Goal: Task Accomplishment & Management: Use online tool/utility

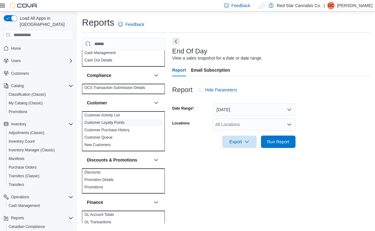
scroll to position [99, 0]
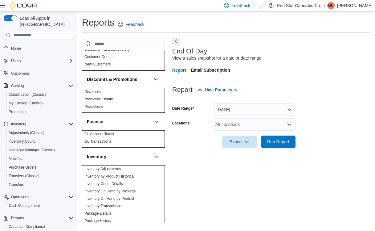
click at [281, 107] on button "[DATE]" at bounding box center [254, 109] width 83 height 12
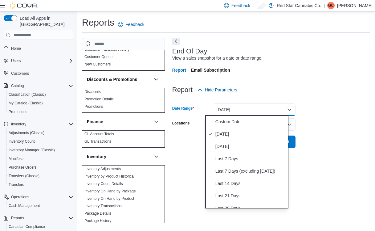
click at [227, 136] on span "[DATE]" at bounding box center [251, 133] width 70 height 7
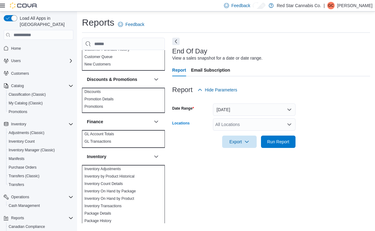
click at [234, 129] on div "All Locations" at bounding box center [254, 124] width 83 height 12
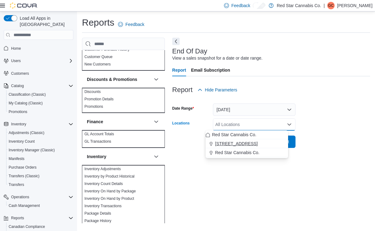
click at [241, 144] on span "15191 Yonge St." at bounding box center [236, 143] width 43 height 6
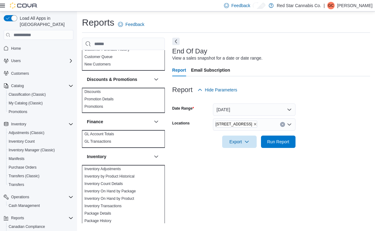
click at [323, 148] on div at bounding box center [271, 151] width 198 height 7
click at [274, 143] on span "Run Report" at bounding box center [278, 141] width 22 height 6
click at [274, 143] on span "Run Report" at bounding box center [282, 141] width 22 height 6
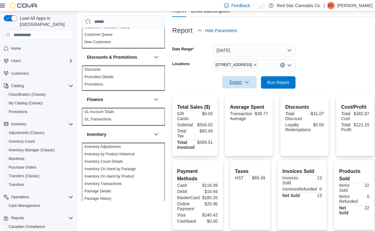
scroll to position [69, 0]
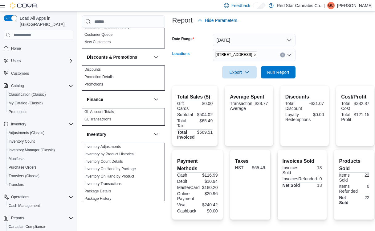
click at [254, 53] on icon "Remove 15191 Yonge St. from selection in this group" at bounding box center [256, 55] width 4 height 4
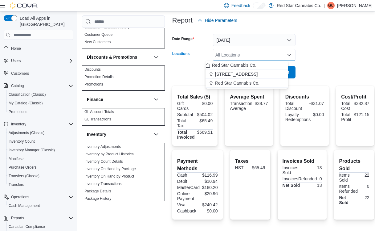
click at [284, 40] on button "Today" at bounding box center [254, 40] width 83 height 12
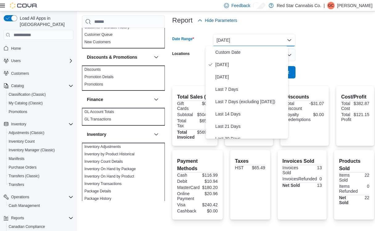
click at [303, 49] on form "Date Range Today Locations All Locations Export Run Report" at bounding box center [273, 53] width 202 height 52
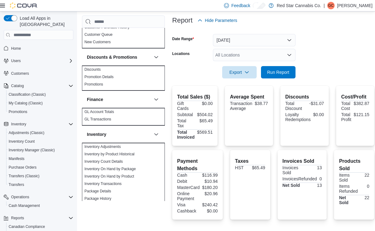
click at [287, 54] on icon "Open list of options" at bounding box center [289, 54] width 5 height 5
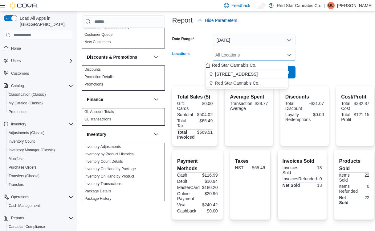
click at [260, 84] on div "Red Star Cannabis Co." at bounding box center [247, 83] width 83 height 6
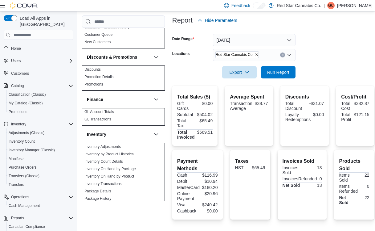
click at [337, 60] on form "Date Range Today Locations Red Star Cannabis Co. Export Run Report" at bounding box center [273, 53] width 202 height 52
click at [274, 73] on span "Run Report" at bounding box center [278, 72] width 22 height 6
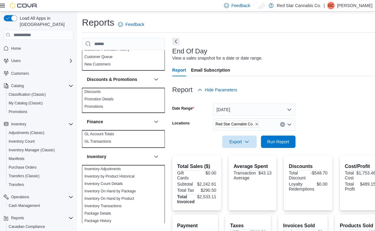
click at [255, 123] on icon "Remove Red Star Cannabis Co. from selection in this group" at bounding box center [257, 124] width 4 height 4
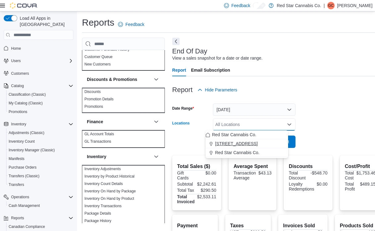
click at [233, 142] on span "15191 Yonge St." at bounding box center [236, 143] width 43 height 6
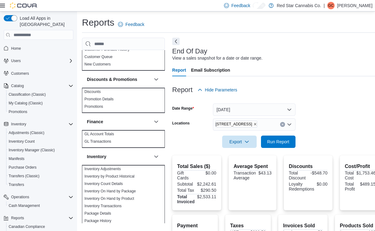
click at [313, 129] on form "Date Range Today Locations 15191 Yonge St. Export Run Report" at bounding box center [276, 122] width 208 height 52
click at [274, 137] on span "Run Report" at bounding box center [278, 141] width 35 height 12
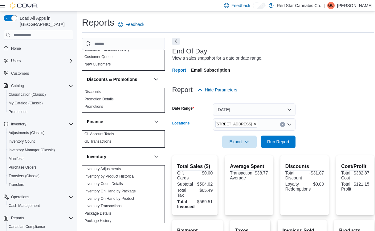
click at [254, 124] on icon "Remove 15191 Yonge St. from selection in this group" at bounding box center [256, 124] width 4 height 4
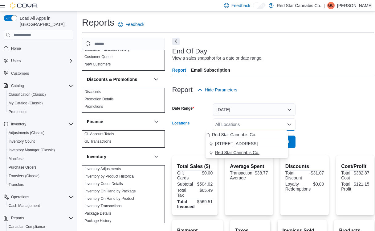
click at [231, 154] on span "Red Star Cannabis Co." at bounding box center [237, 152] width 44 height 6
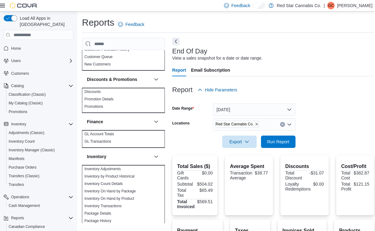
click at [304, 132] on div at bounding box center [273, 132] width 202 height 5
click at [278, 138] on span "Run Report" at bounding box center [278, 141] width 22 height 6
